Goal: Task Accomplishment & Management: Use online tool/utility

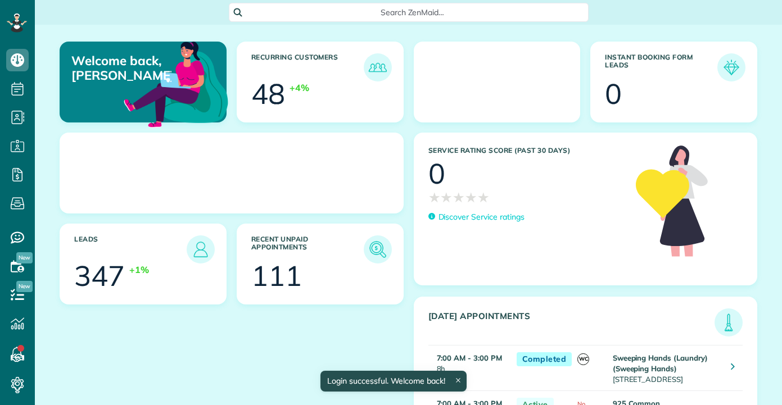
scroll to position [5, 5]
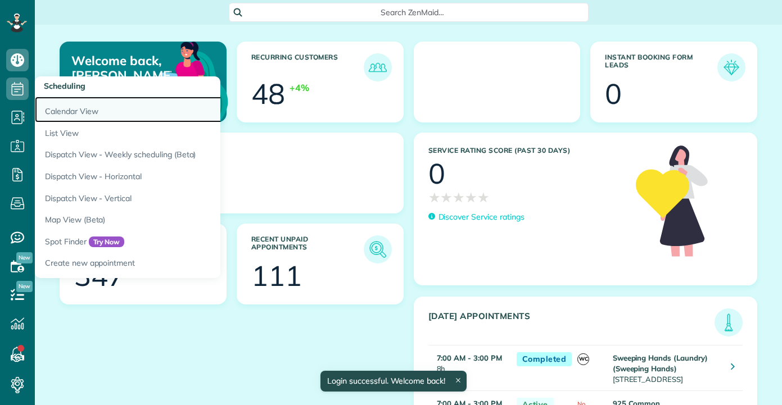
click at [70, 97] on link "Calendar View" at bounding box center [175, 110] width 281 height 26
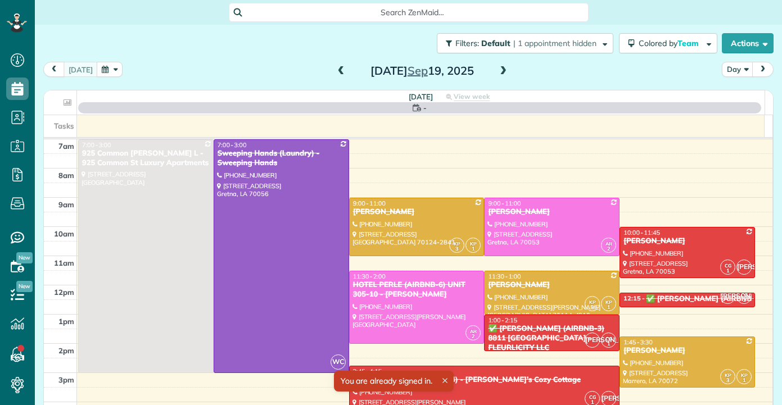
scroll to position [5, 5]
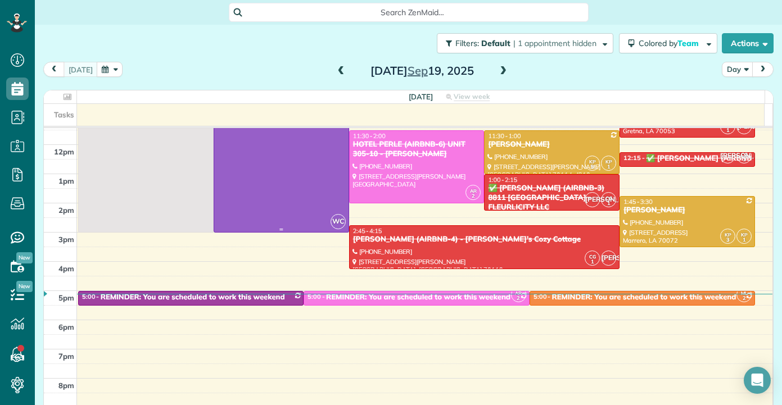
scroll to position [56, 0]
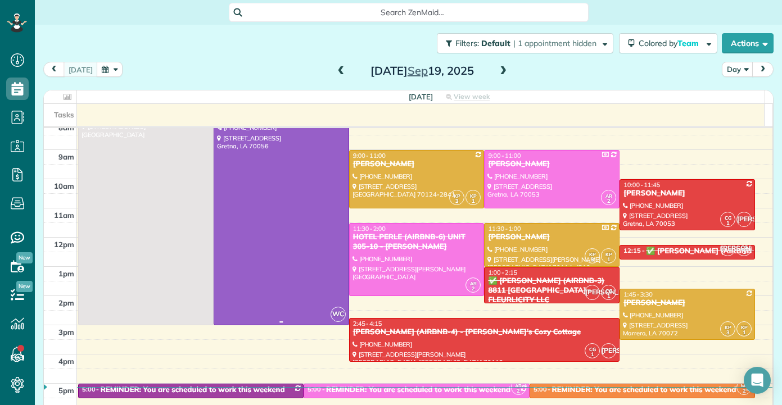
scroll to position [56, 0]
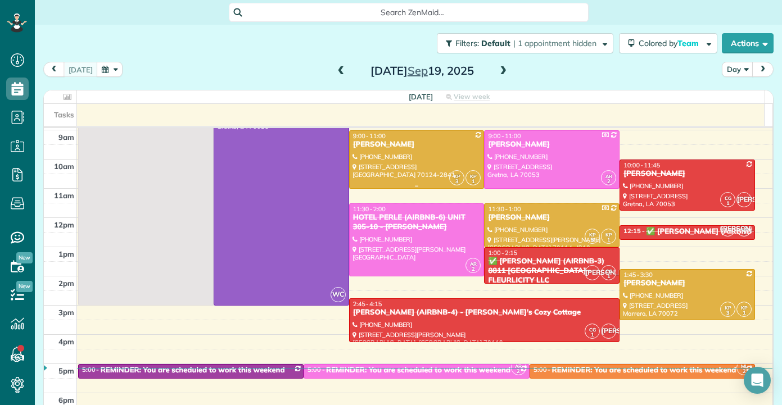
click at [387, 160] on div at bounding box center [417, 159] width 134 height 57
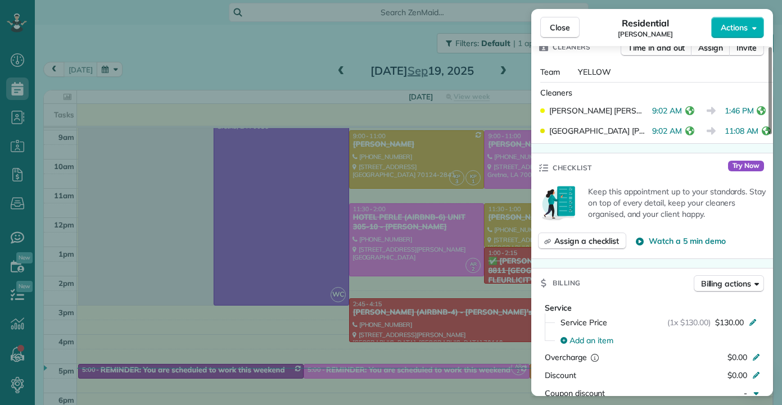
scroll to position [163, 0]
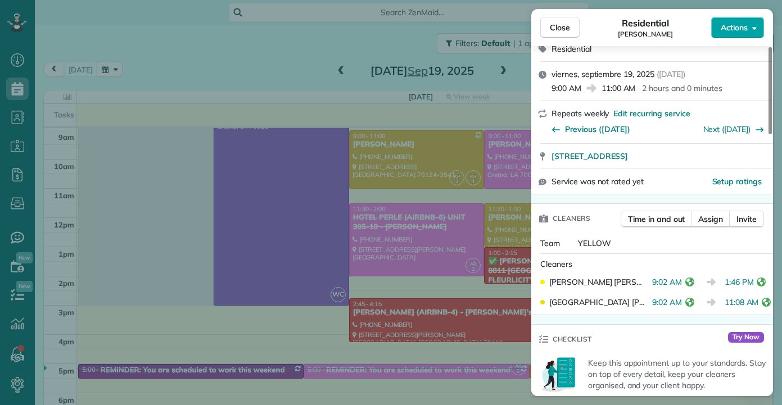
click at [736, 29] on span "Actions" at bounding box center [734, 27] width 27 height 11
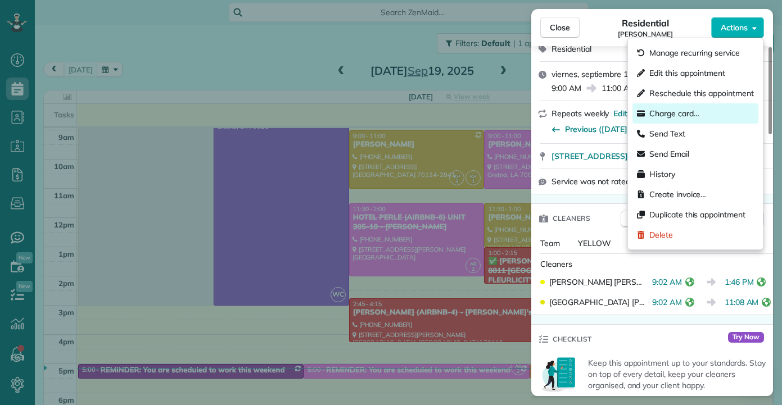
click at [676, 111] on span "Charge card…" at bounding box center [674, 113] width 50 height 11
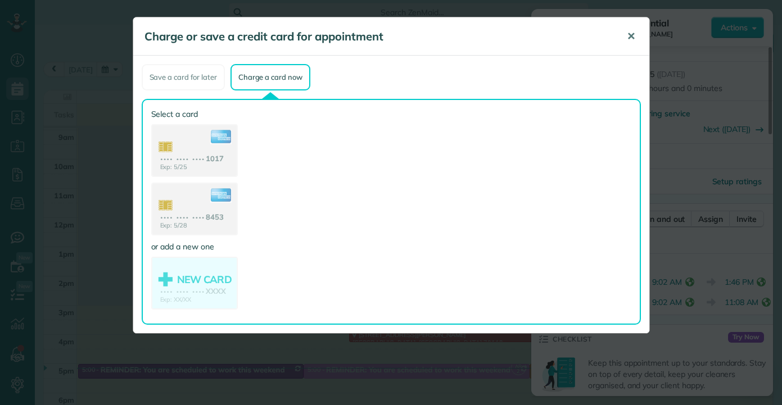
click at [631, 37] on span "✕" at bounding box center [631, 36] width 8 height 13
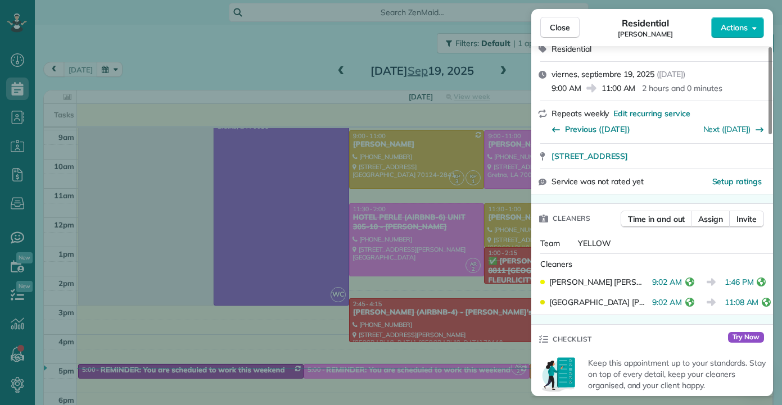
scroll to position [0, 0]
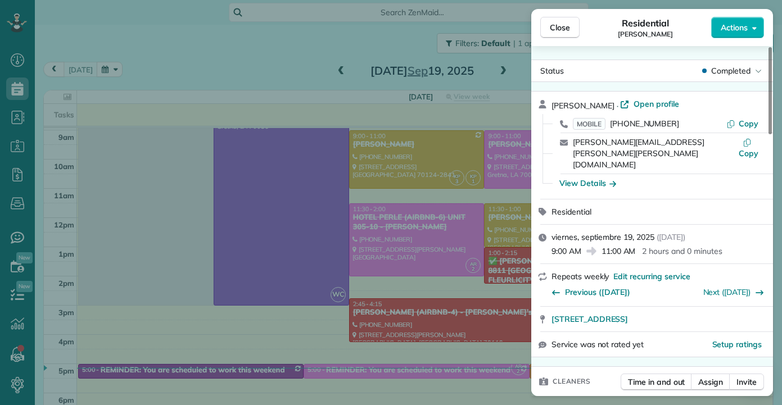
click at [282, 46] on div "Close Residential KATIE MYERS Actions Status Completed KATIE MYERS · Open profi…" at bounding box center [391, 202] width 782 height 405
